Goal: Transaction & Acquisition: Book appointment/travel/reservation

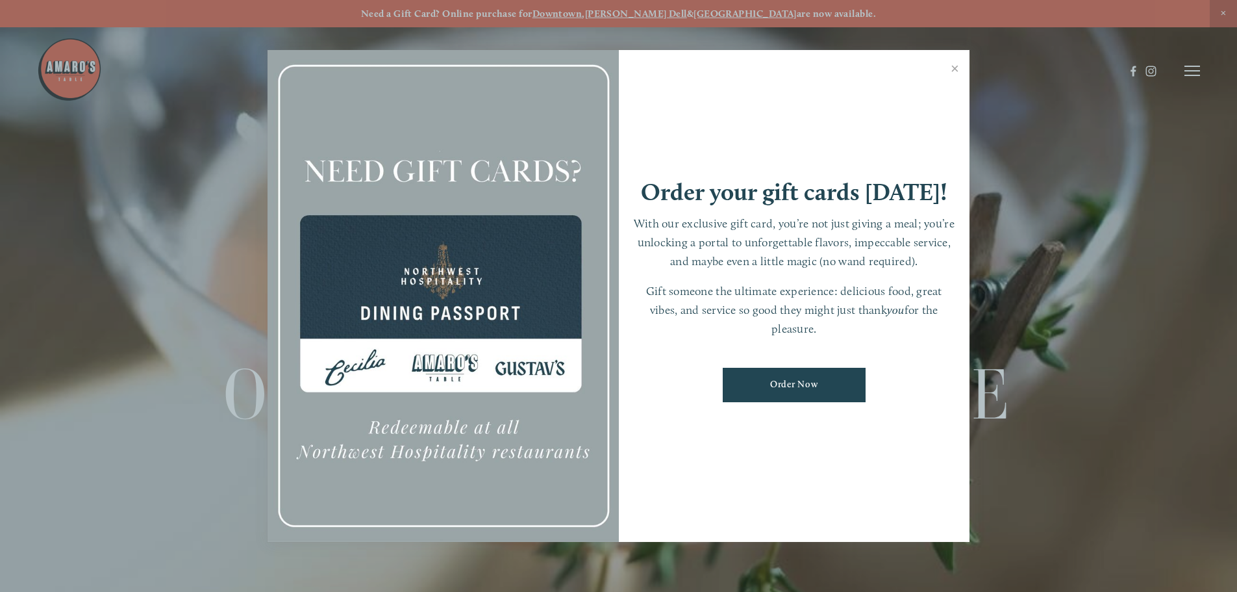
click at [1174, 78] on div at bounding box center [618, 296] width 1237 height 592
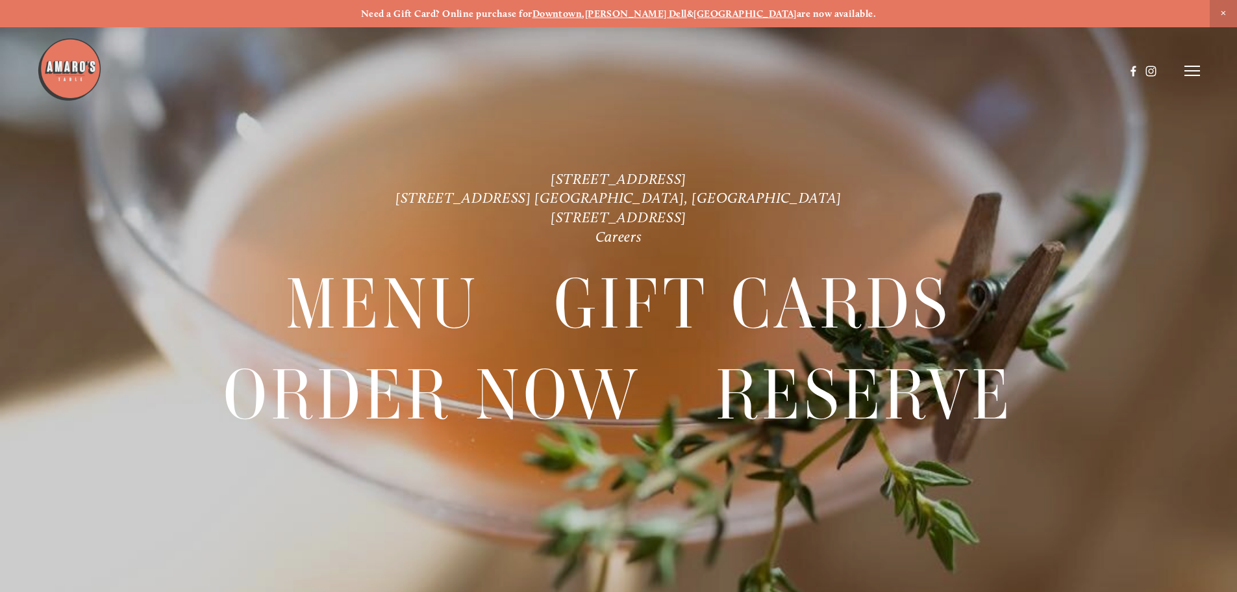
click at [1193, 73] on icon at bounding box center [1193, 71] width 16 height 12
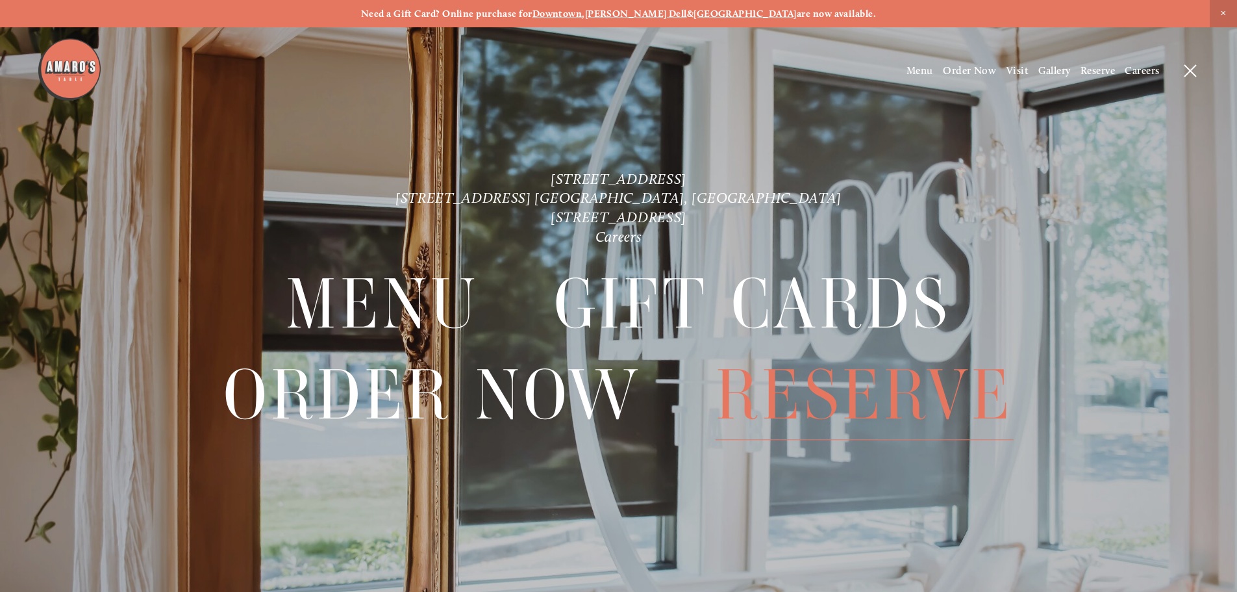
click at [839, 374] on span "Reserve" at bounding box center [865, 395] width 298 height 90
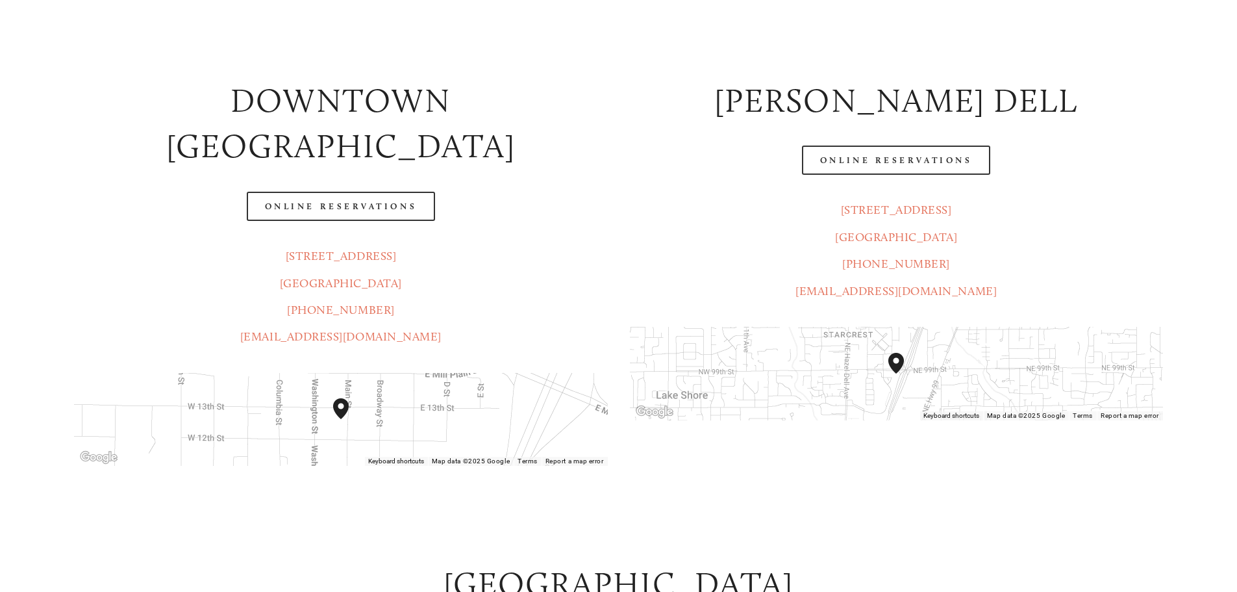
scroll to position [260, 0]
click at [313, 191] on link "Online Reservations" at bounding box center [341, 205] width 188 height 29
